Goal: Check status

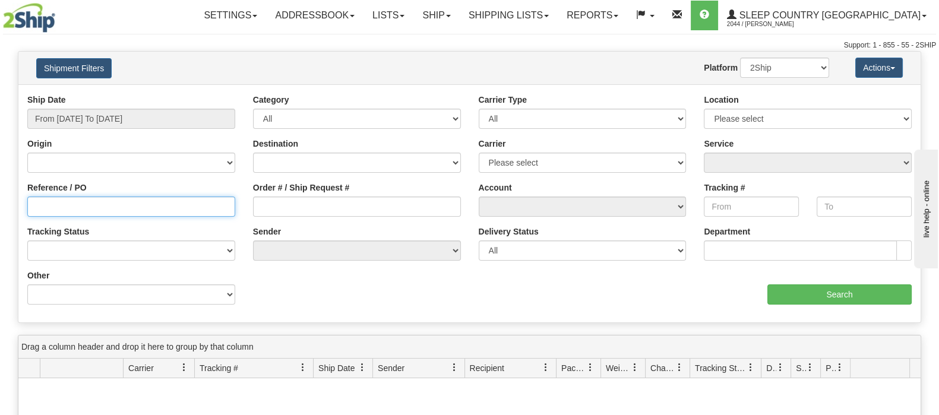
click at [95, 204] on input "Reference / PO" at bounding box center [131, 207] width 208 height 20
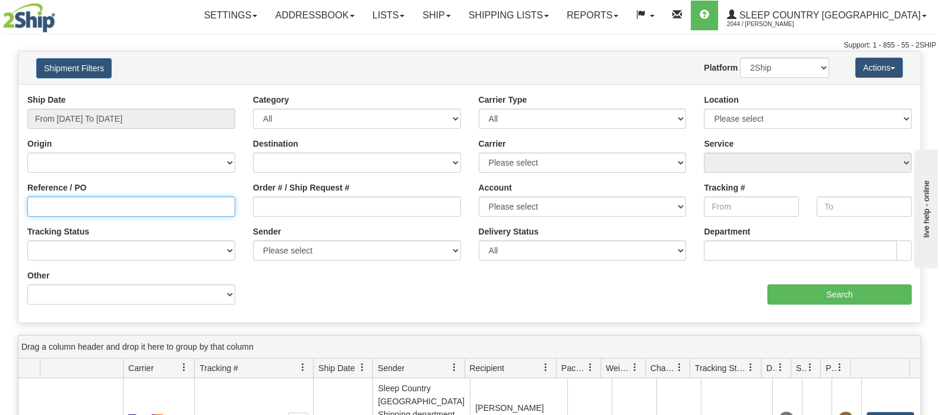
paste input "9002I010652"
type input "9002I010652"
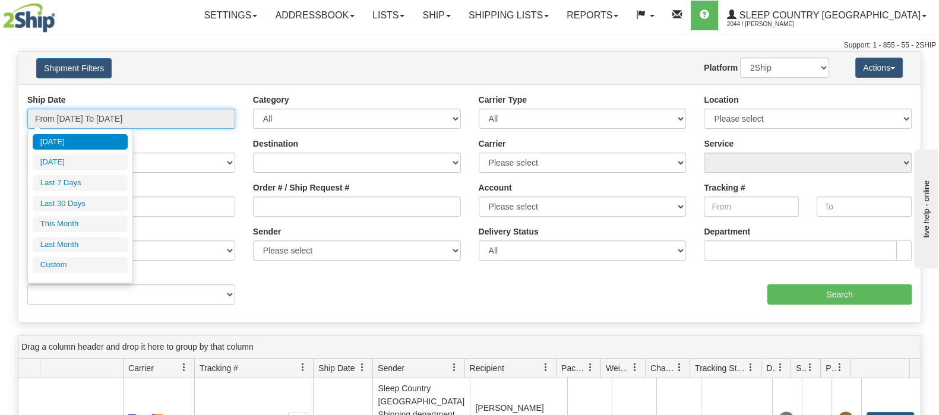
click at [129, 117] on input "From [DATE] To [DATE]" at bounding box center [131, 119] width 208 height 20
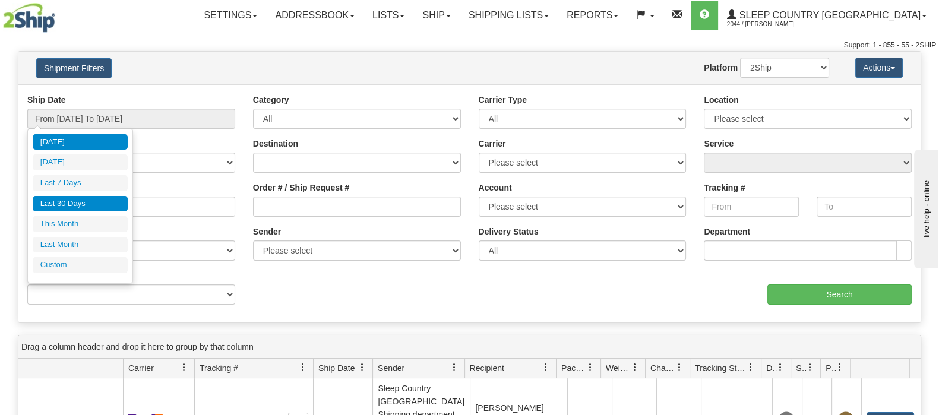
click at [84, 199] on li "Last 30 Days" at bounding box center [80, 204] width 95 height 16
type input "From [DATE] To [DATE]"
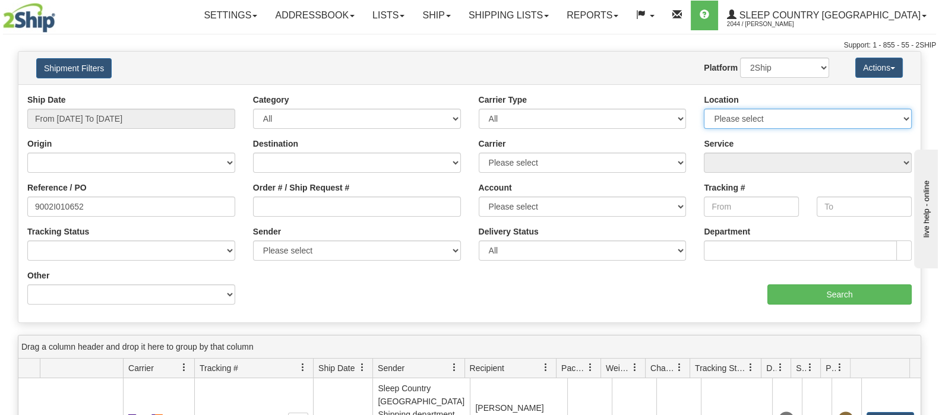
click at [903, 116] on select "Please select [GEOGRAPHIC_DATA] 921 922 93 94 97 390 915 916 98 902 95 96 90 91…" at bounding box center [808, 119] width 208 height 20
select select "7550"
click at [704, 109] on select "Please select [GEOGRAPHIC_DATA] 921 922 93 94 97 390 915 916 98 902 95 96 90 91…" at bounding box center [808, 119] width 208 height 20
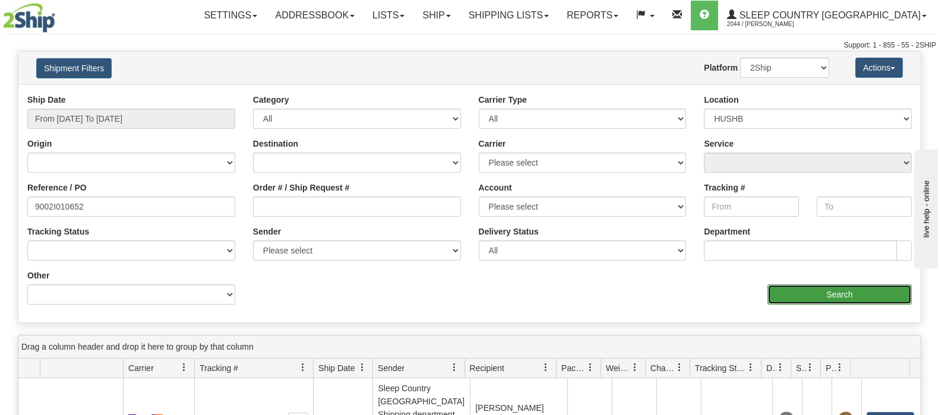
click at [843, 295] on input "Search" at bounding box center [839, 294] width 144 height 20
